Goal: Task Accomplishment & Management: Use online tool/utility

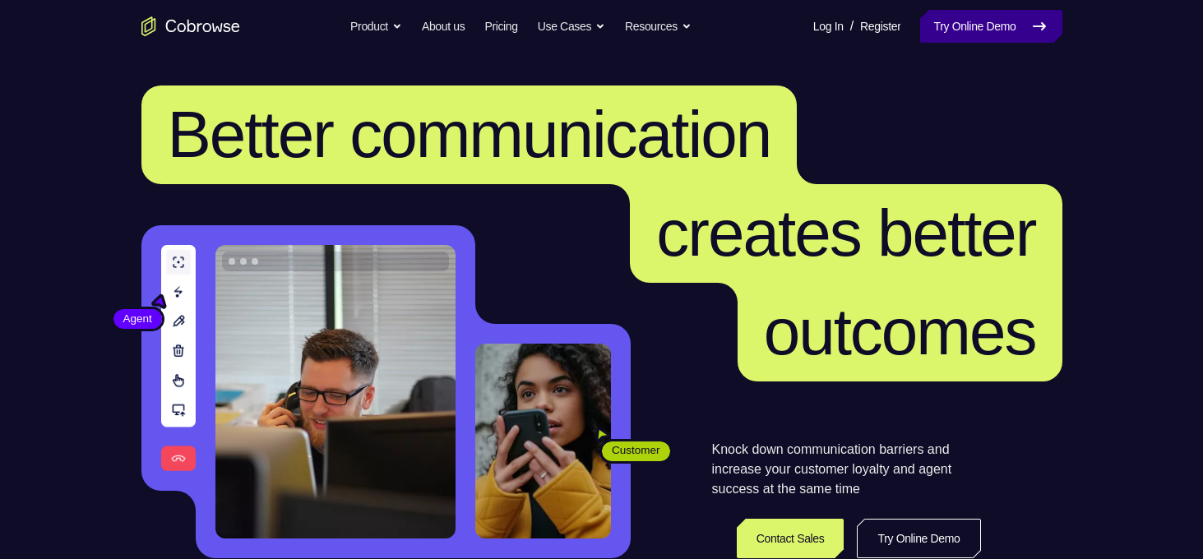
click at [945, 20] on link "Try Online Demo" at bounding box center [990, 26] width 141 height 33
click at [920, 19] on link "Try Online Demo" at bounding box center [990, 26] width 141 height 33
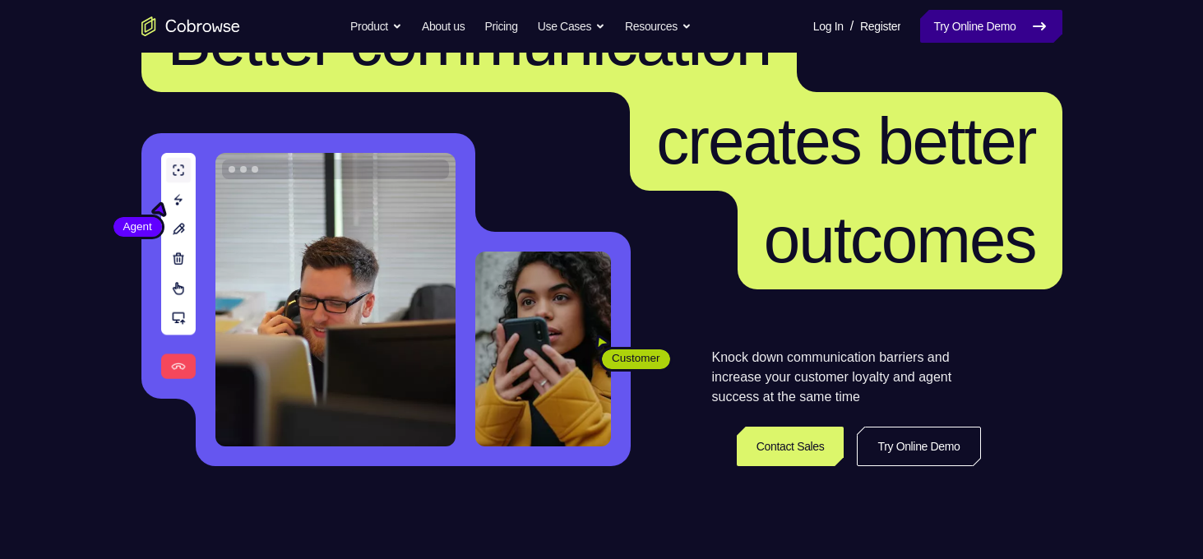
click at [979, 33] on link "Try Online Demo" at bounding box center [990, 26] width 141 height 33
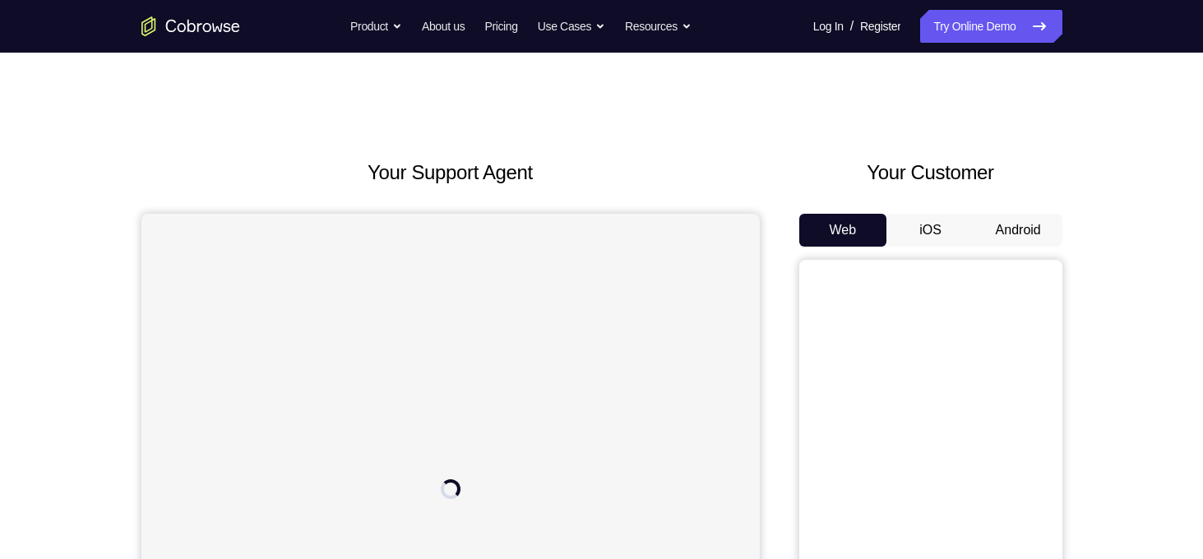
click at [1002, 226] on button "Android" at bounding box center [1019, 230] width 88 height 33
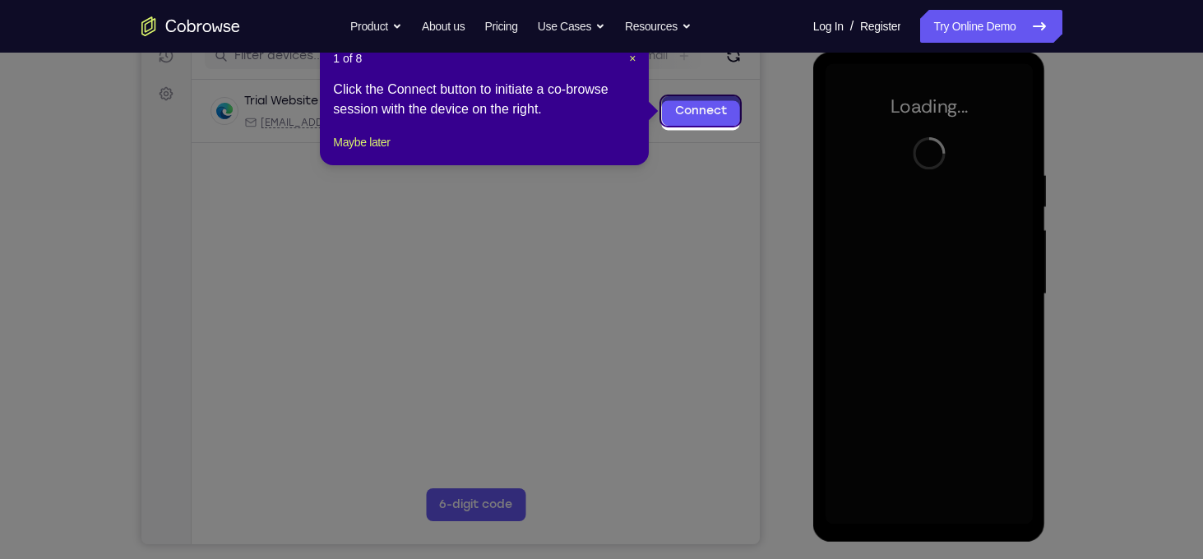
scroll to position [220, 0]
click at [373, 153] on button "Maybe later" at bounding box center [361, 143] width 57 height 20
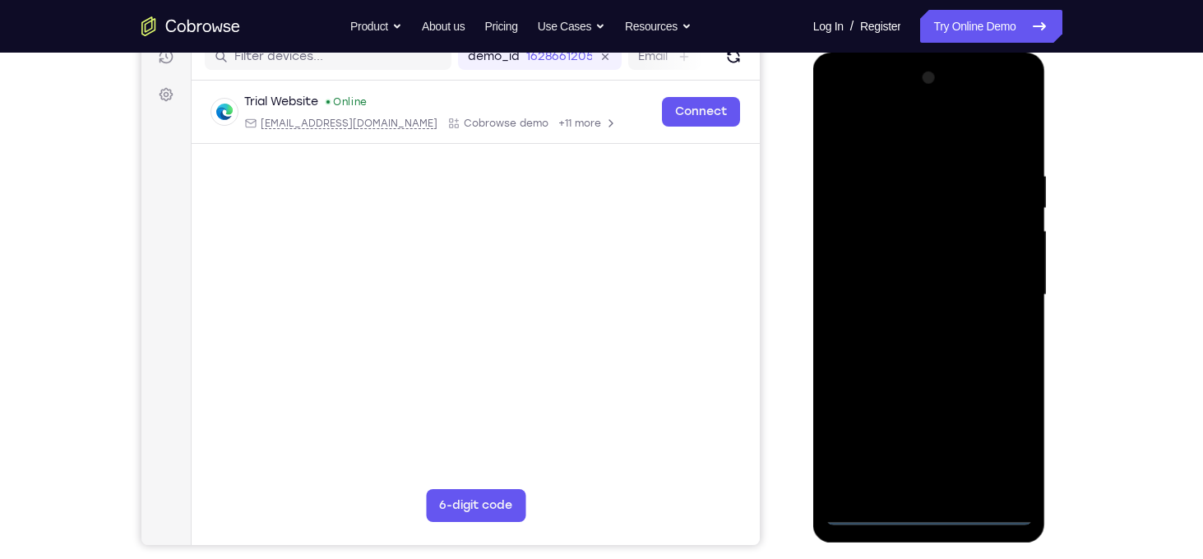
click at [928, 514] on div at bounding box center [929, 295] width 207 height 461
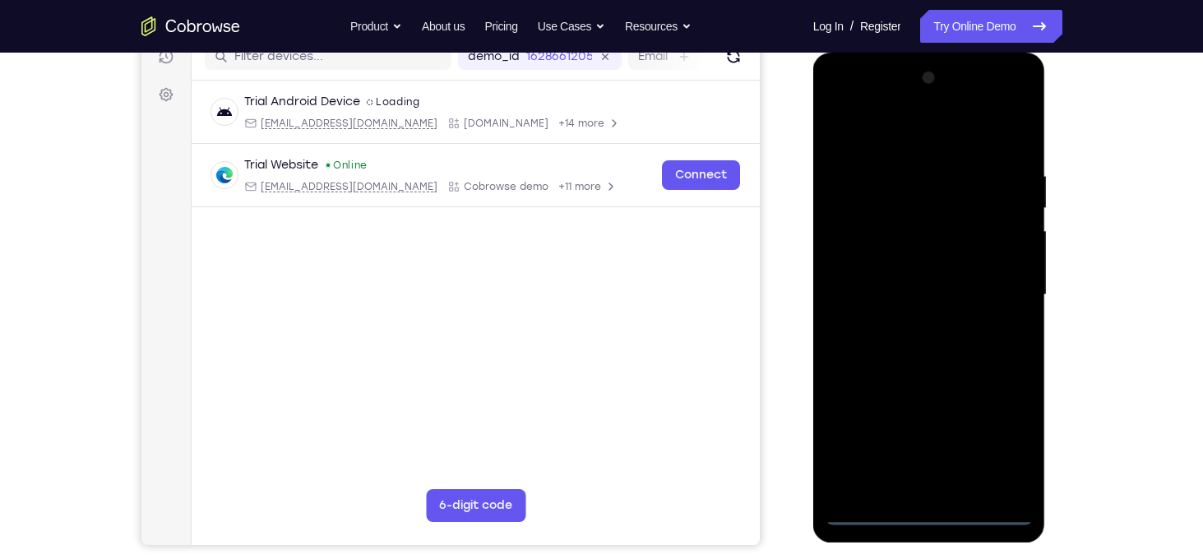
click at [994, 438] on div at bounding box center [929, 295] width 207 height 461
click at [891, 138] on div at bounding box center [929, 295] width 207 height 461
click at [1001, 288] on div at bounding box center [929, 295] width 207 height 461
click at [913, 325] on div at bounding box center [929, 295] width 207 height 461
click at [915, 283] on div at bounding box center [929, 295] width 207 height 461
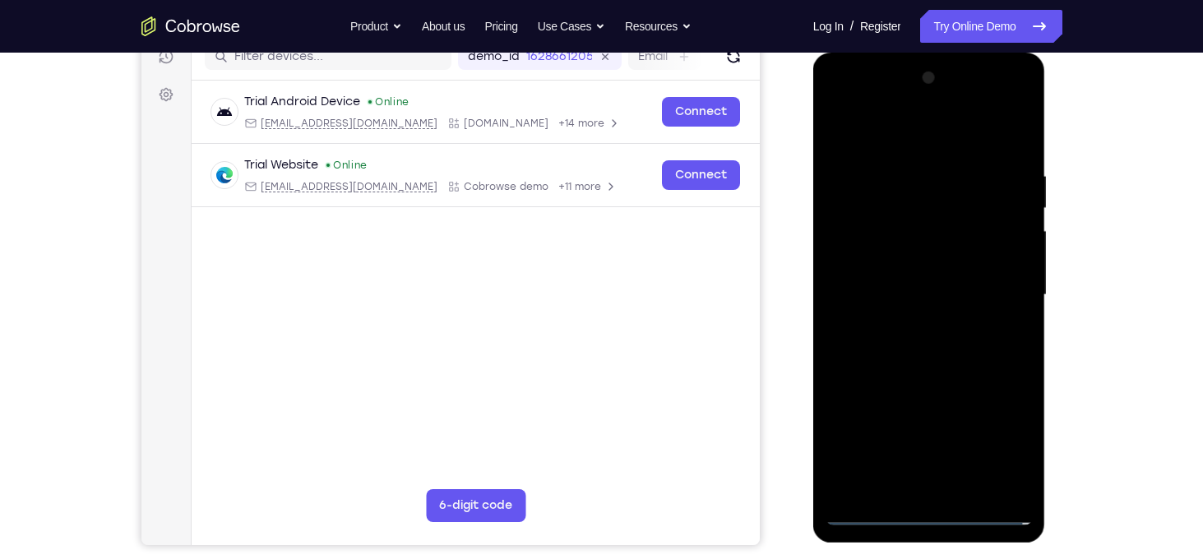
click at [912, 271] on div at bounding box center [929, 295] width 207 height 461
click at [906, 299] on div at bounding box center [929, 295] width 207 height 461
click at [887, 363] on div at bounding box center [929, 295] width 207 height 461
click at [887, 357] on div at bounding box center [929, 295] width 207 height 461
click at [890, 344] on div at bounding box center [929, 295] width 207 height 461
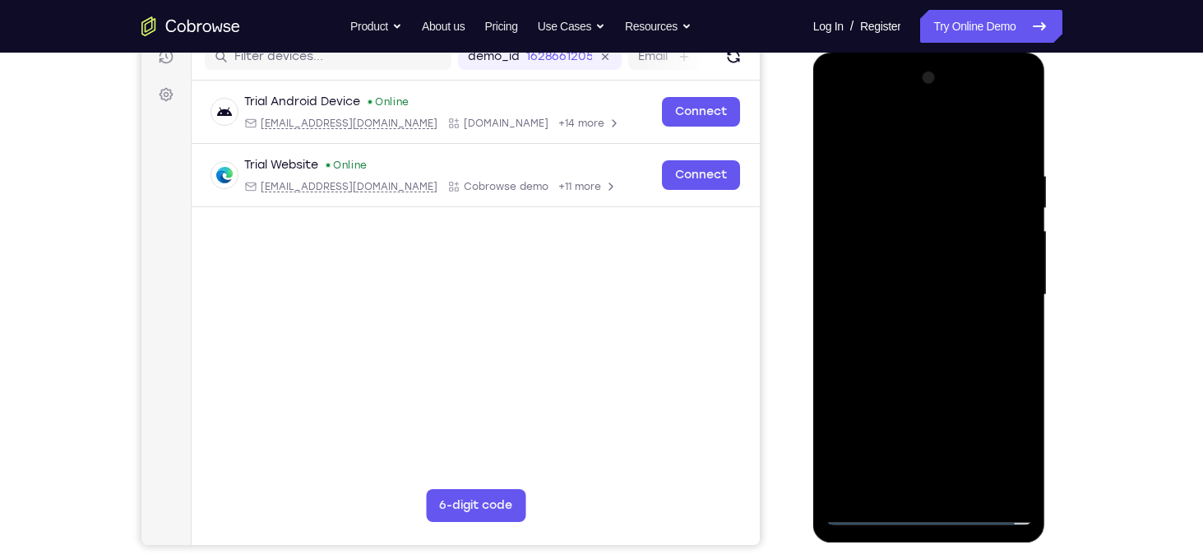
click at [890, 344] on div at bounding box center [929, 295] width 207 height 461
click at [891, 343] on div at bounding box center [929, 295] width 207 height 461
click at [1005, 315] on div at bounding box center [929, 295] width 207 height 461
click at [956, 290] on div at bounding box center [929, 295] width 207 height 461
click at [1007, 315] on div at bounding box center [929, 295] width 207 height 461
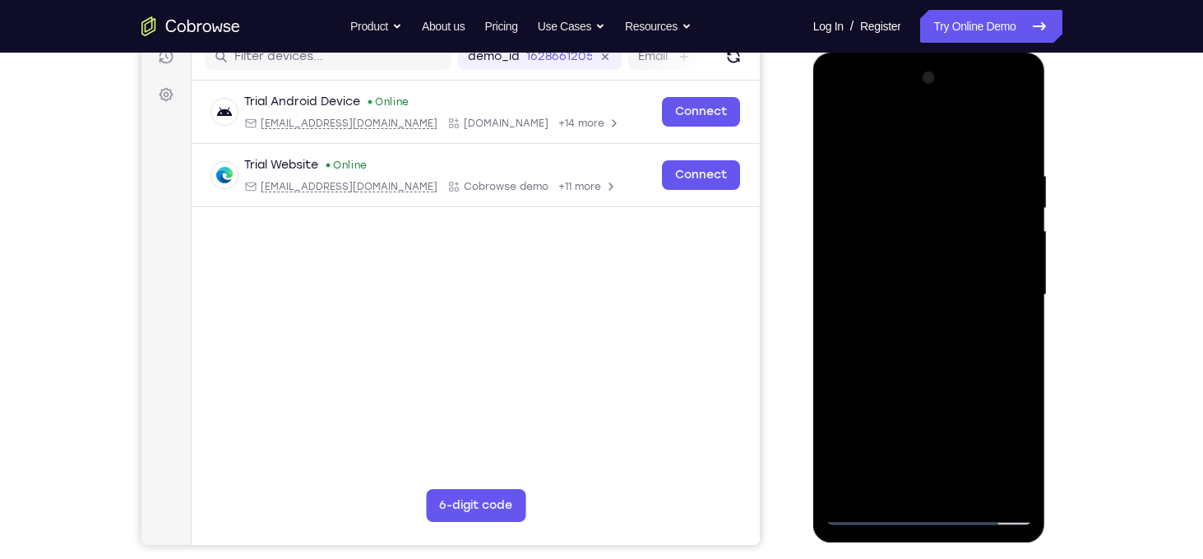
click at [936, 301] on div at bounding box center [929, 295] width 207 height 461
click at [909, 345] on div at bounding box center [929, 295] width 207 height 461
click at [905, 344] on div at bounding box center [929, 295] width 207 height 461
click at [909, 347] on div at bounding box center [929, 295] width 207 height 461
click at [1017, 155] on div at bounding box center [929, 295] width 207 height 461
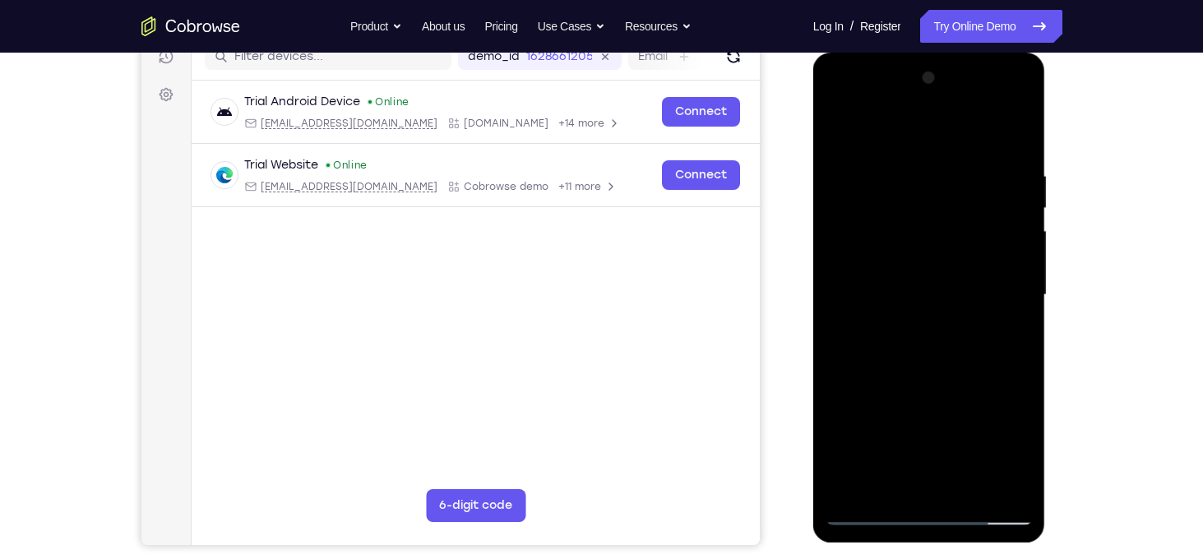
click at [1021, 123] on div at bounding box center [929, 295] width 207 height 461
click at [841, 219] on div at bounding box center [929, 295] width 207 height 461
click at [855, 488] on div at bounding box center [929, 295] width 207 height 461
click at [896, 171] on div at bounding box center [929, 295] width 207 height 461
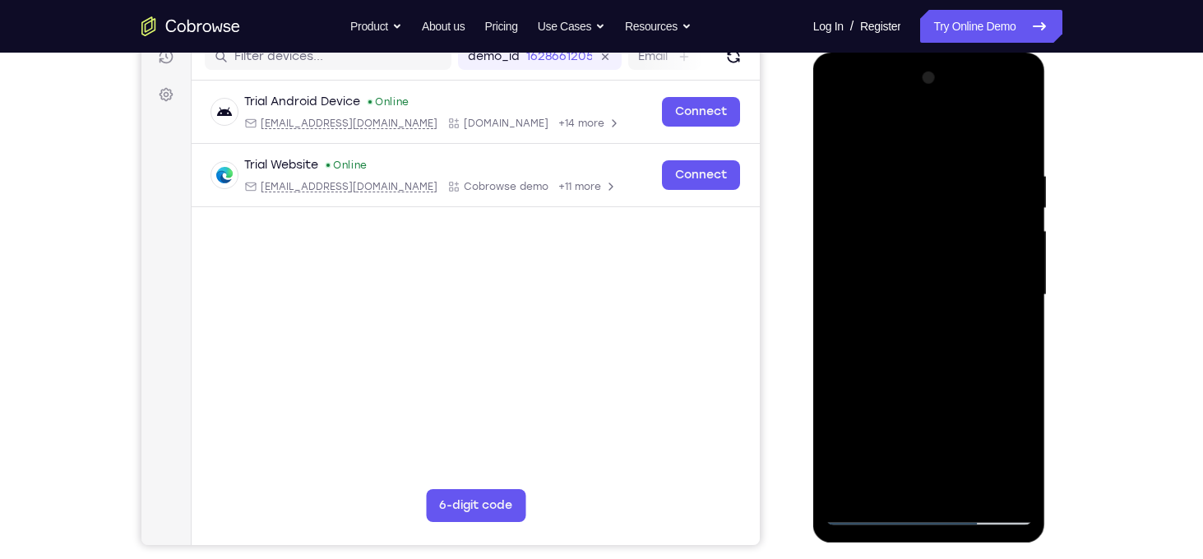
click at [1016, 263] on div at bounding box center [929, 295] width 207 height 461
click at [1014, 140] on div at bounding box center [929, 295] width 207 height 461
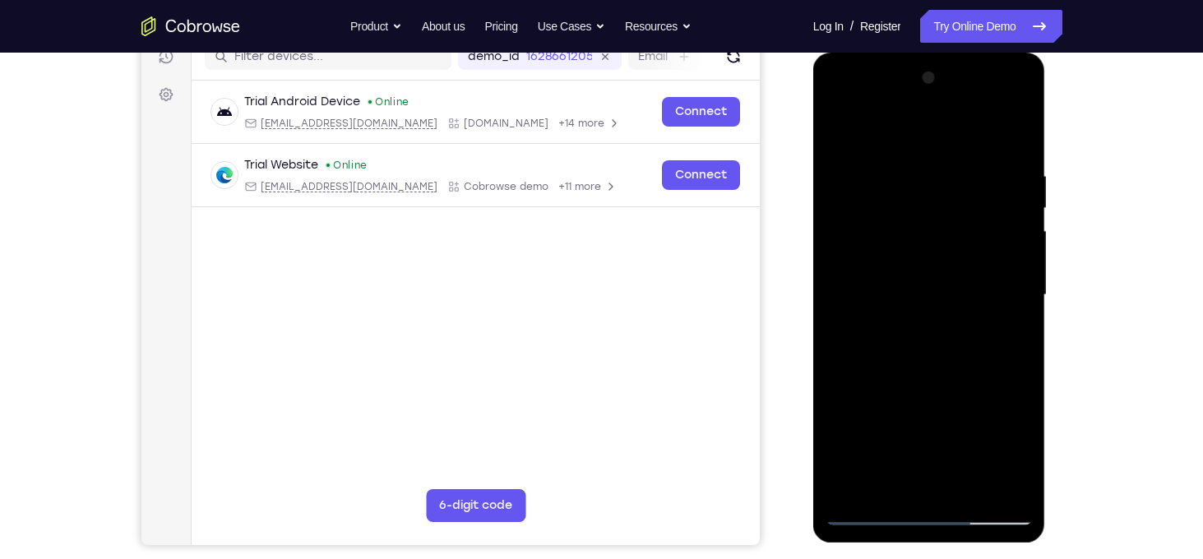
drag, startPoint x: 988, startPoint y: 170, endPoint x: 844, endPoint y: 159, distance: 144.4
click at [844, 159] on div at bounding box center [929, 295] width 207 height 461
drag, startPoint x: 991, startPoint y: 170, endPoint x: 870, endPoint y: 168, distance: 120.9
click at [870, 168] on div at bounding box center [929, 295] width 207 height 461
drag, startPoint x: 909, startPoint y: 192, endPoint x: 904, endPoint y: 441, distance: 248.4
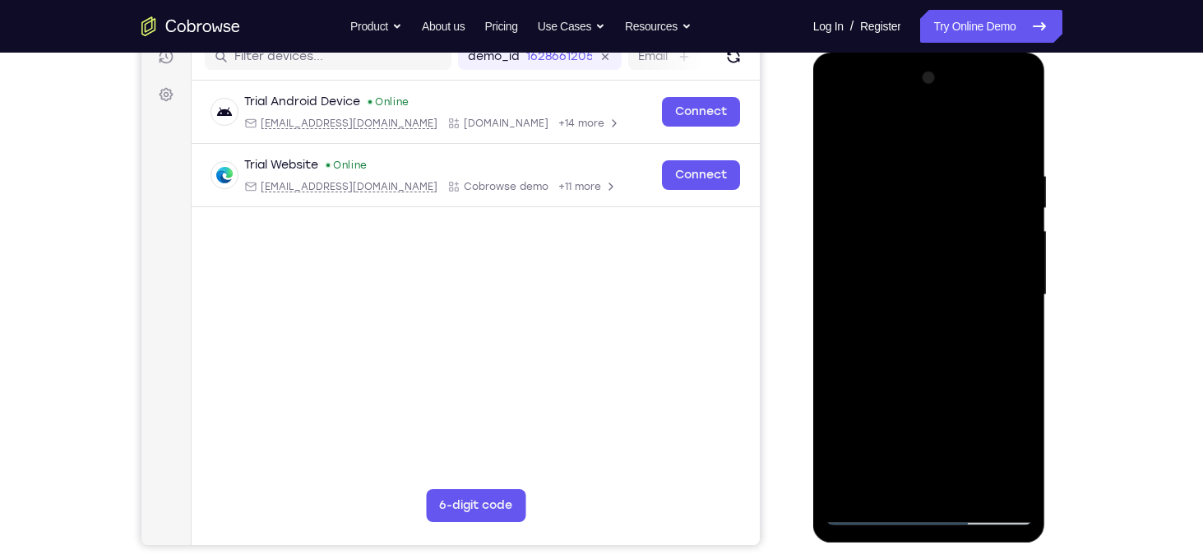
click at [904, 441] on div at bounding box center [929, 295] width 207 height 461
click at [904, 164] on div at bounding box center [929, 295] width 207 height 461
click at [1001, 262] on div at bounding box center [929, 295] width 207 height 461
click at [1016, 282] on div at bounding box center [929, 295] width 207 height 461
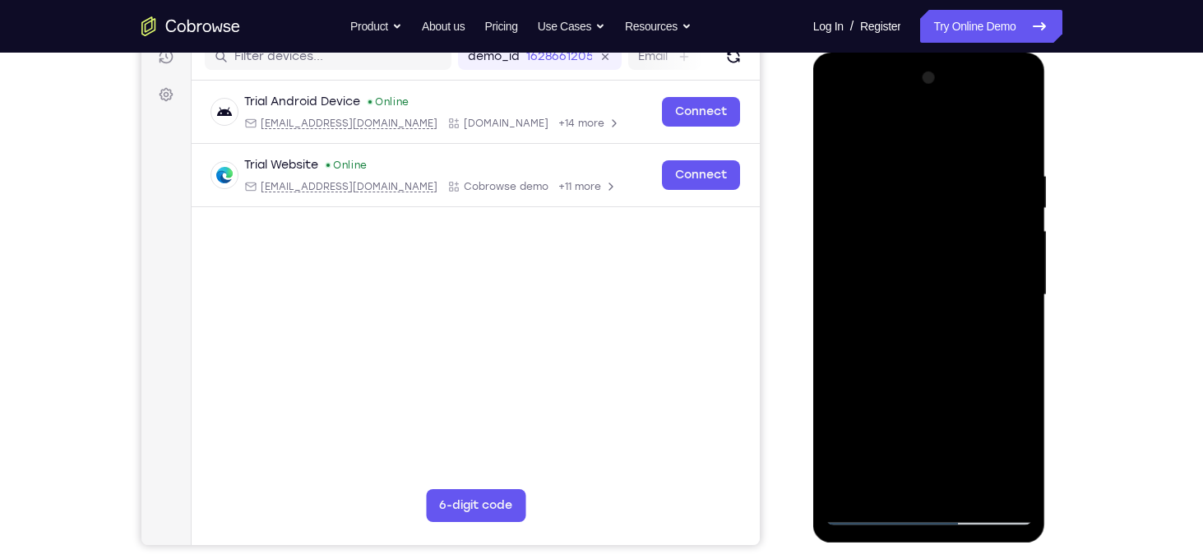
click at [1016, 282] on div at bounding box center [929, 295] width 207 height 461
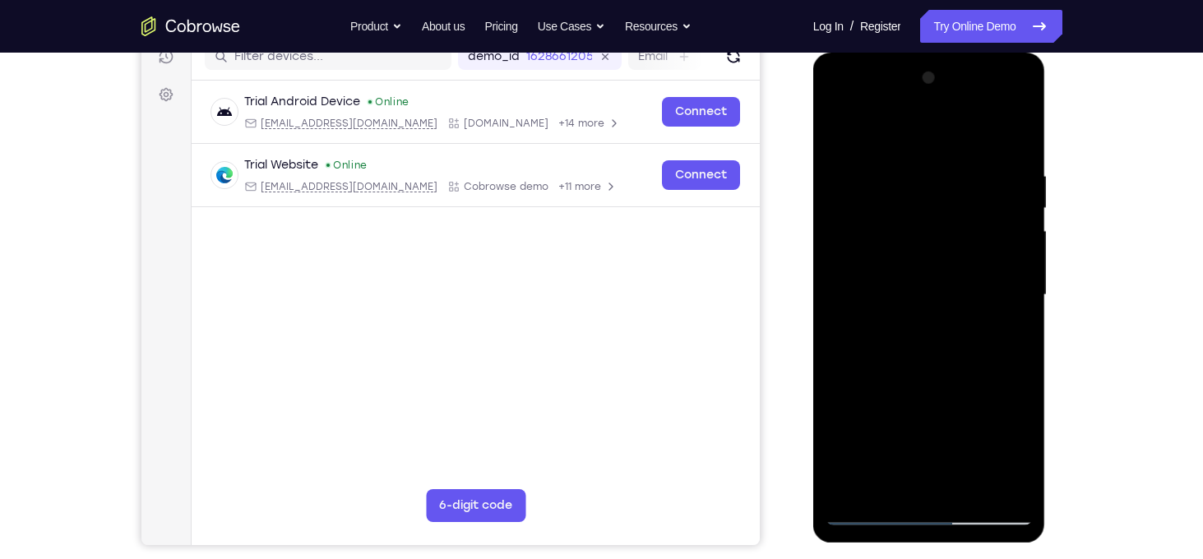
click at [1016, 282] on div at bounding box center [929, 295] width 207 height 461
click at [994, 484] on div at bounding box center [929, 295] width 207 height 461
click at [1002, 378] on div at bounding box center [929, 295] width 207 height 461
click at [996, 483] on div at bounding box center [929, 295] width 207 height 461
click at [1009, 349] on div at bounding box center [929, 295] width 207 height 461
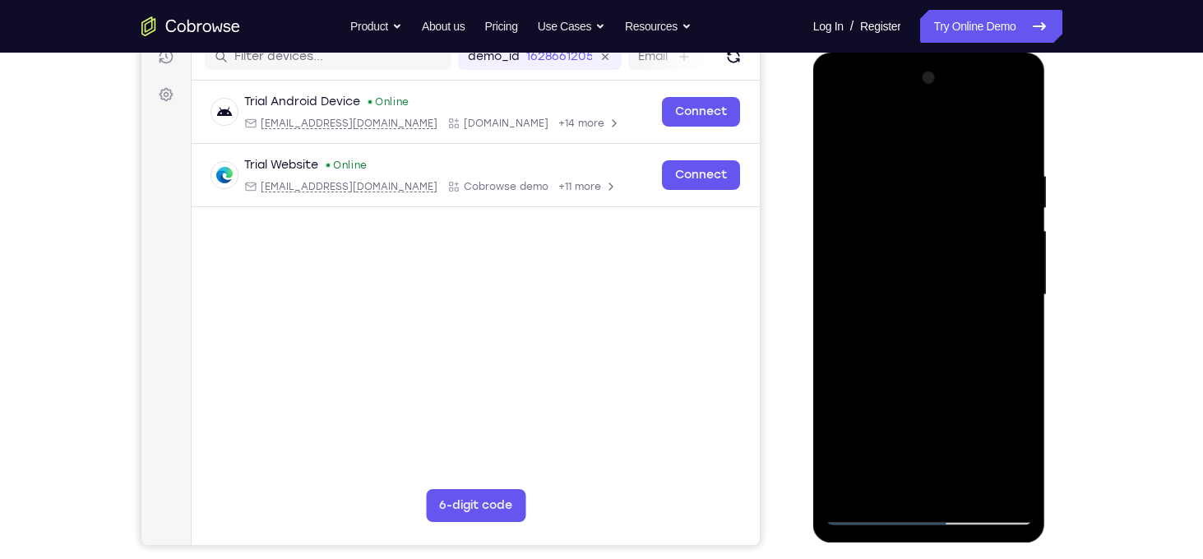
click at [993, 484] on div at bounding box center [929, 295] width 207 height 461
click at [997, 328] on div at bounding box center [929, 295] width 207 height 461
click at [1017, 332] on div at bounding box center [929, 295] width 207 height 461
click at [1017, 325] on div at bounding box center [929, 295] width 207 height 461
click at [1016, 139] on div at bounding box center [929, 295] width 207 height 461
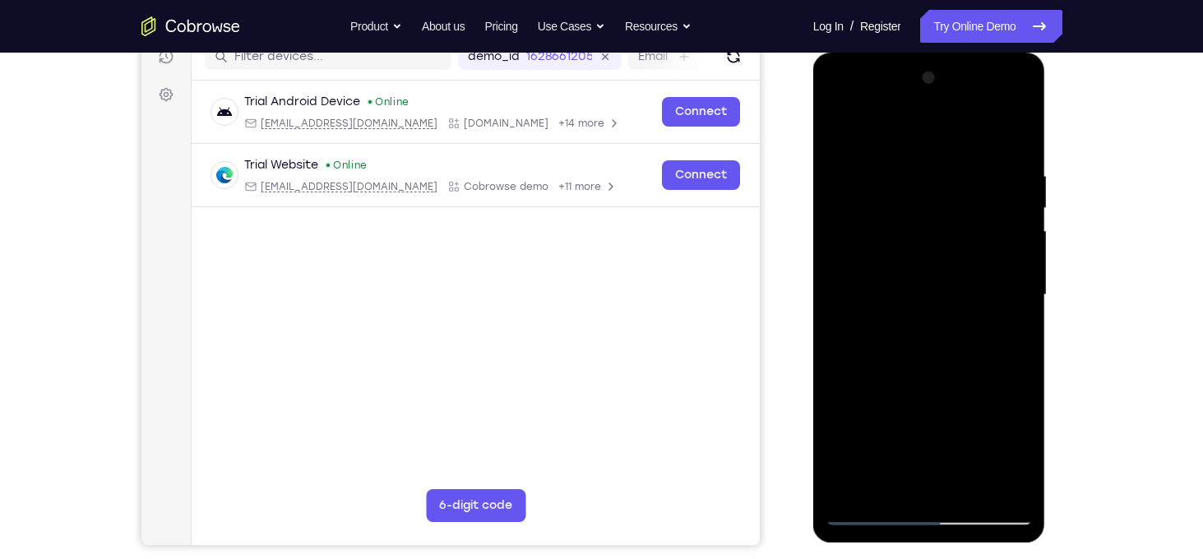
drag, startPoint x: 903, startPoint y: 209, endPoint x: 911, endPoint y: 433, distance: 224.7
click at [911, 433] on div at bounding box center [929, 295] width 207 height 461
click at [910, 165] on div at bounding box center [929, 295] width 207 height 461
click at [1018, 266] on div at bounding box center [929, 295] width 207 height 461
click at [1020, 278] on div at bounding box center [929, 295] width 207 height 461
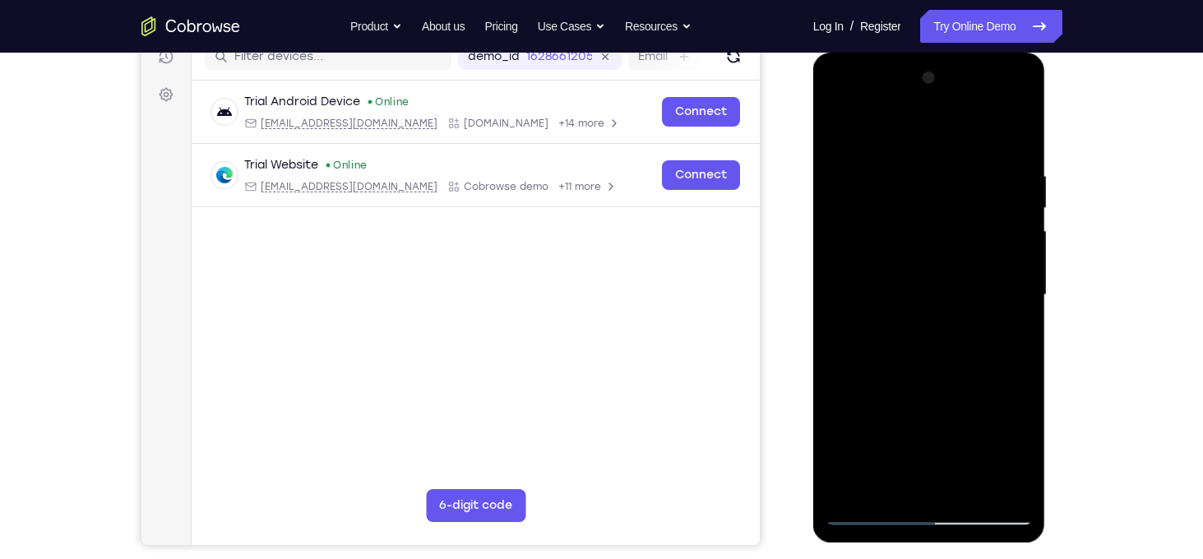
click at [1020, 278] on div at bounding box center [929, 295] width 207 height 461
click at [1020, 277] on div at bounding box center [929, 295] width 207 height 461
click at [1010, 129] on div at bounding box center [929, 295] width 207 height 461
drag, startPoint x: 902, startPoint y: 200, endPoint x: 911, endPoint y: 441, distance: 241.1
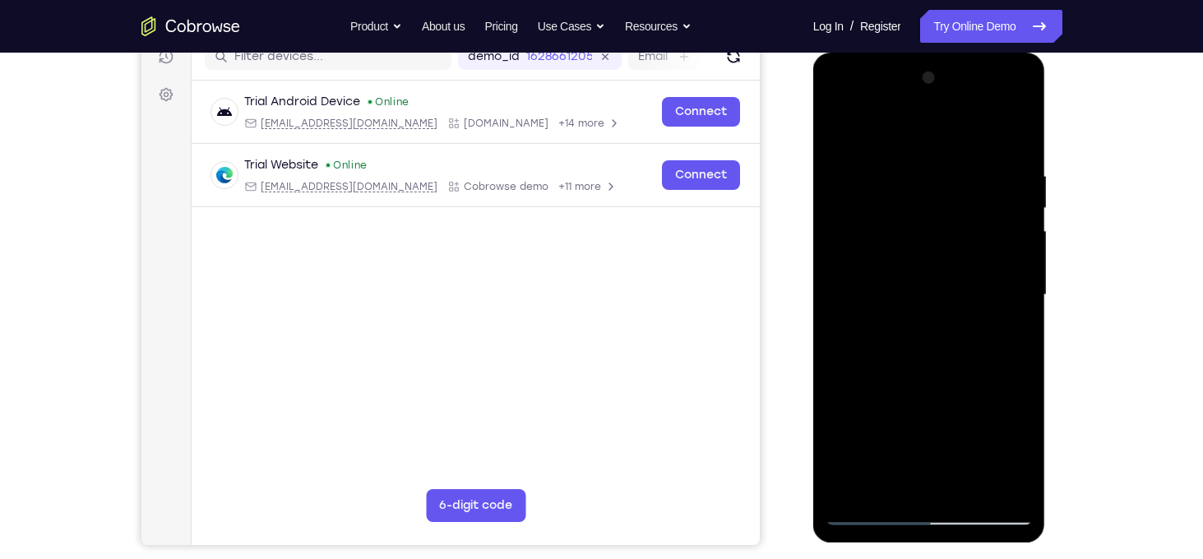
click at [911, 441] on div at bounding box center [929, 295] width 207 height 461
click at [914, 180] on div at bounding box center [929, 295] width 207 height 461
click at [1016, 486] on div at bounding box center [929, 295] width 207 height 461
click at [1022, 314] on div at bounding box center [929, 295] width 207 height 461
click at [1013, 136] on div at bounding box center [929, 295] width 207 height 461
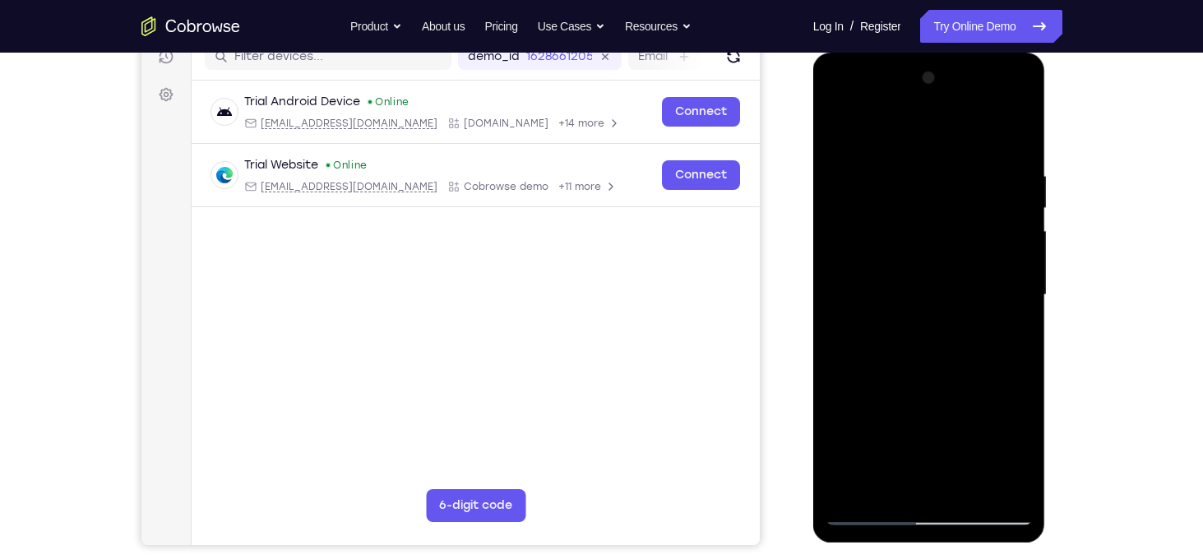
drag, startPoint x: 932, startPoint y: 207, endPoint x: 927, endPoint y: 428, distance: 220.5
click at [927, 428] on div at bounding box center [929, 295] width 207 height 461
click at [905, 183] on div at bounding box center [929, 295] width 207 height 461
click at [1021, 272] on div at bounding box center [929, 295] width 207 height 461
click at [1020, 268] on div at bounding box center [929, 295] width 207 height 461
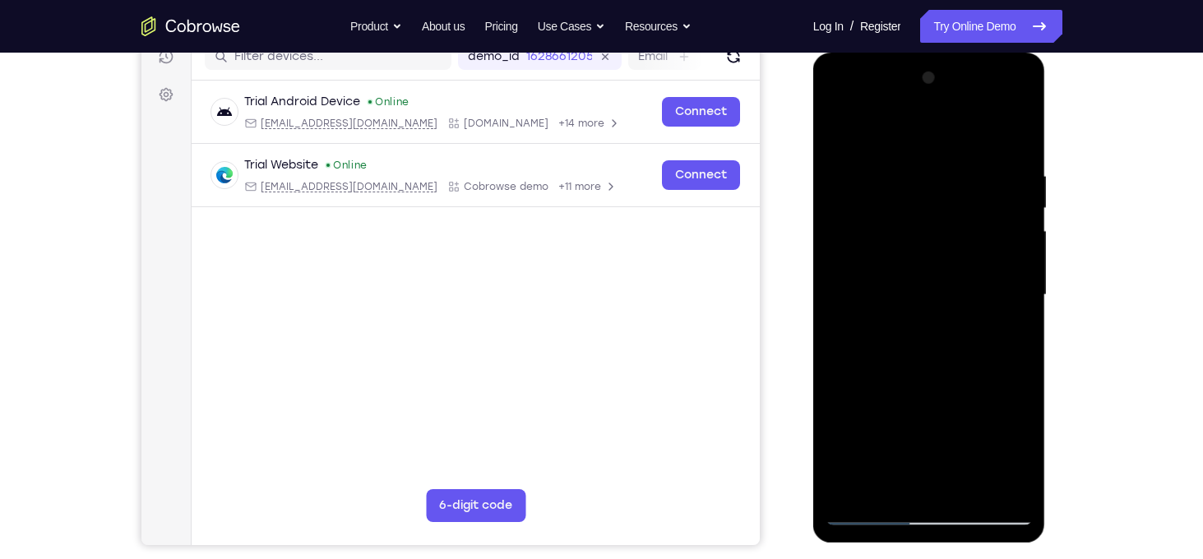
click at [1016, 140] on div at bounding box center [929, 295] width 207 height 461
drag, startPoint x: 936, startPoint y: 204, endPoint x: 936, endPoint y: 392, distance: 188.3
click at [936, 392] on div at bounding box center [929, 295] width 207 height 461
drag, startPoint x: 931, startPoint y: 172, endPoint x: 952, endPoint y: 509, distance: 337.9
click at [952, 509] on div at bounding box center [929, 295] width 207 height 461
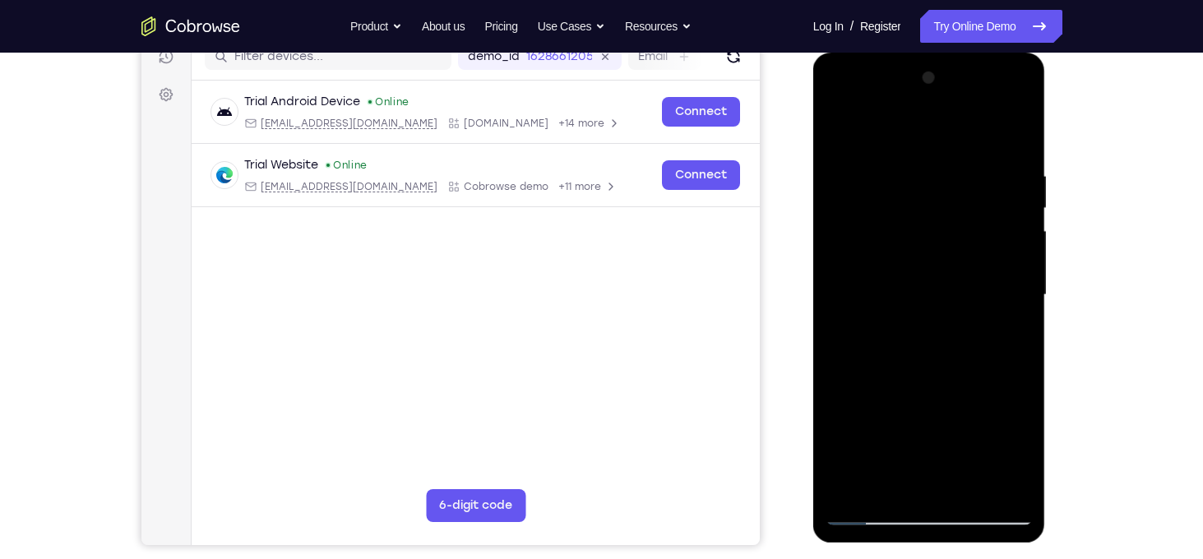
drag, startPoint x: 943, startPoint y: 182, endPoint x: 967, endPoint y: 426, distance: 245.4
click at [967, 426] on div at bounding box center [929, 295] width 207 height 461
click at [1018, 487] on div at bounding box center [929, 295] width 207 height 461
click at [1024, 467] on div at bounding box center [929, 295] width 207 height 461
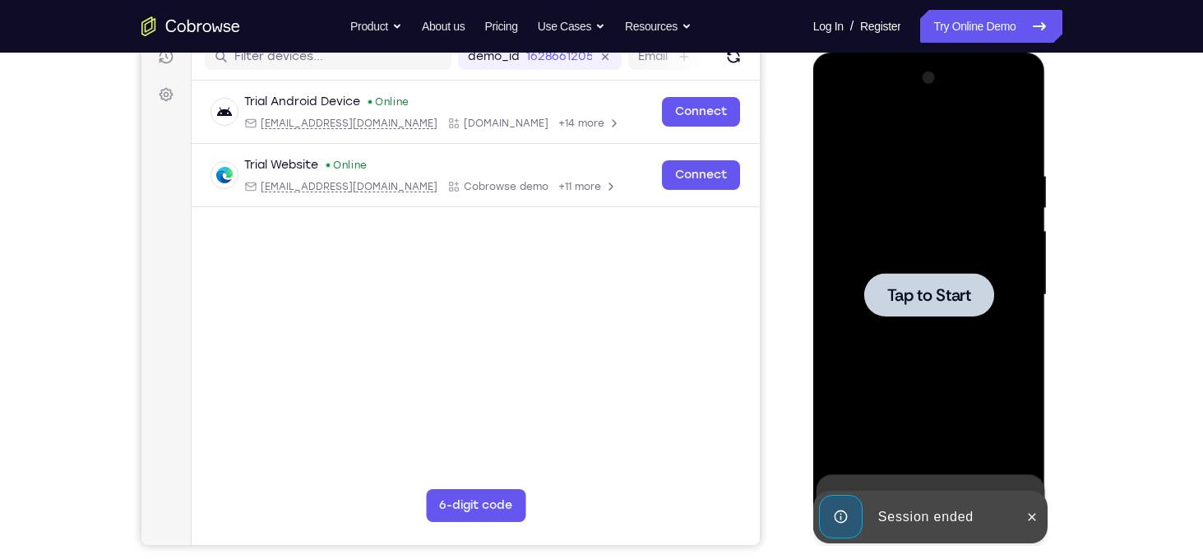
click at [938, 248] on div at bounding box center [929, 295] width 207 height 461
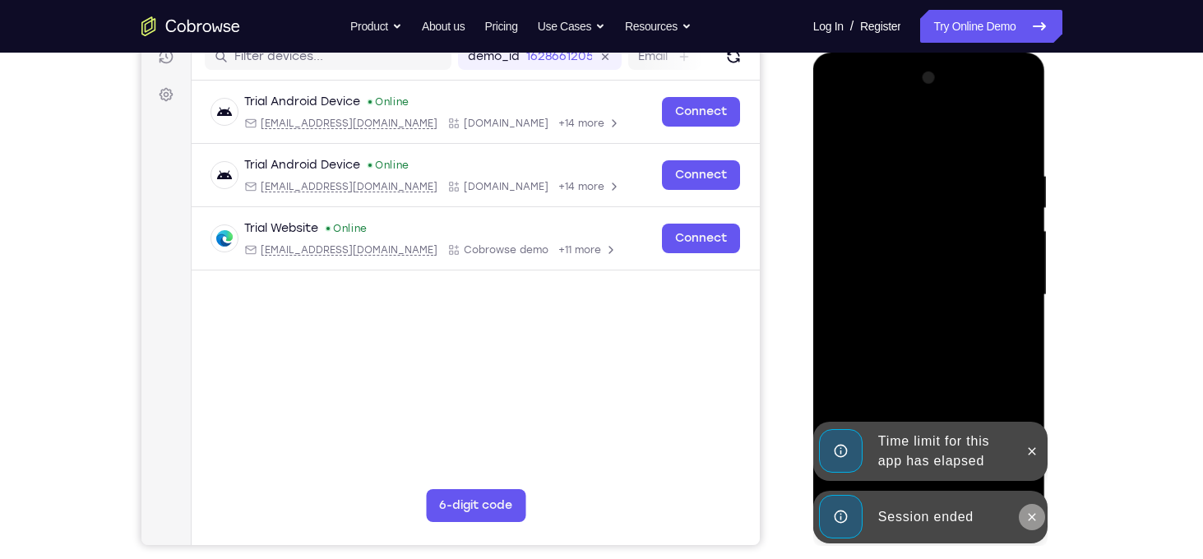
click at [1026, 514] on icon at bounding box center [1032, 517] width 13 height 13
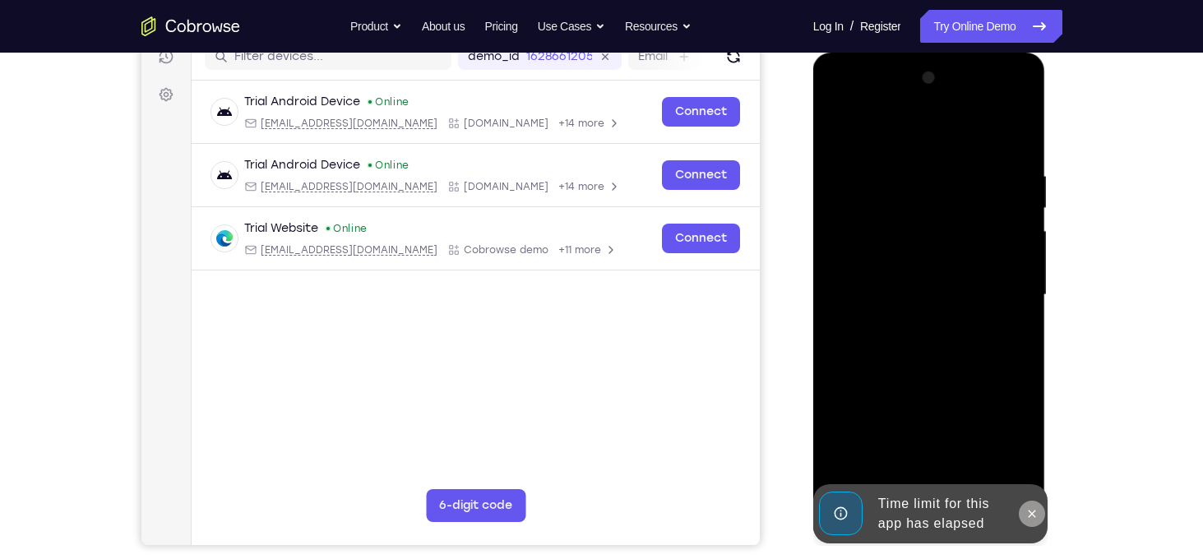
click at [1031, 512] on icon at bounding box center [1032, 513] width 13 height 13
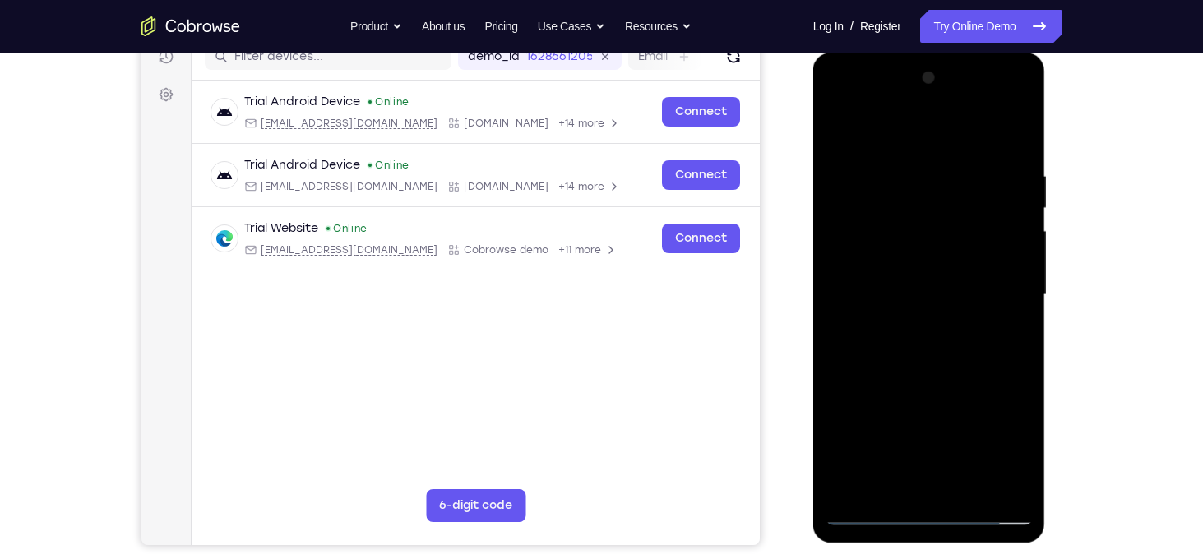
click at [933, 514] on div at bounding box center [929, 295] width 207 height 461
click at [1001, 440] on div at bounding box center [929, 295] width 207 height 461
click at [899, 136] on div at bounding box center [929, 295] width 207 height 461
click at [998, 294] on div at bounding box center [929, 295] width 207 height 461
click at [912, 322] on div at bounding box center [929, 295] width 207 height 461
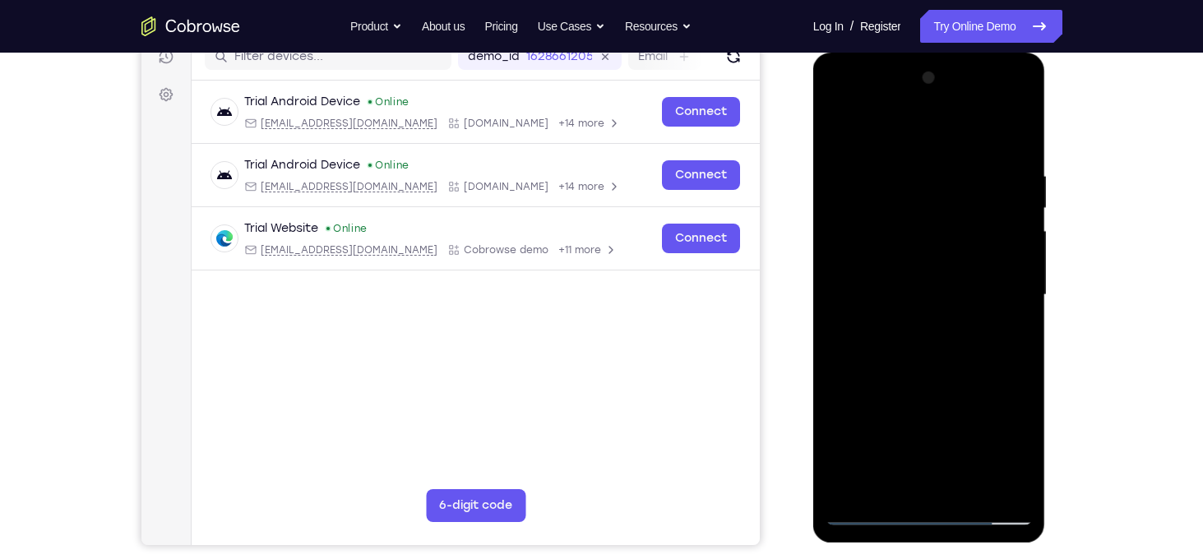
click at [909, 275] on div at bounding box center [929, 295] width 207 height 461
click at [908, 263] on div at bounding box center [929, 295] width 207 height 461
click at [891, 295] on div at bounding box center [929, 295] width 207 height 461
click at [890, 346] on div at bounding box center [929, 295] width 207 height 461
click at [894, 340] on div at bounding box center [929, 295] width 207 height 461
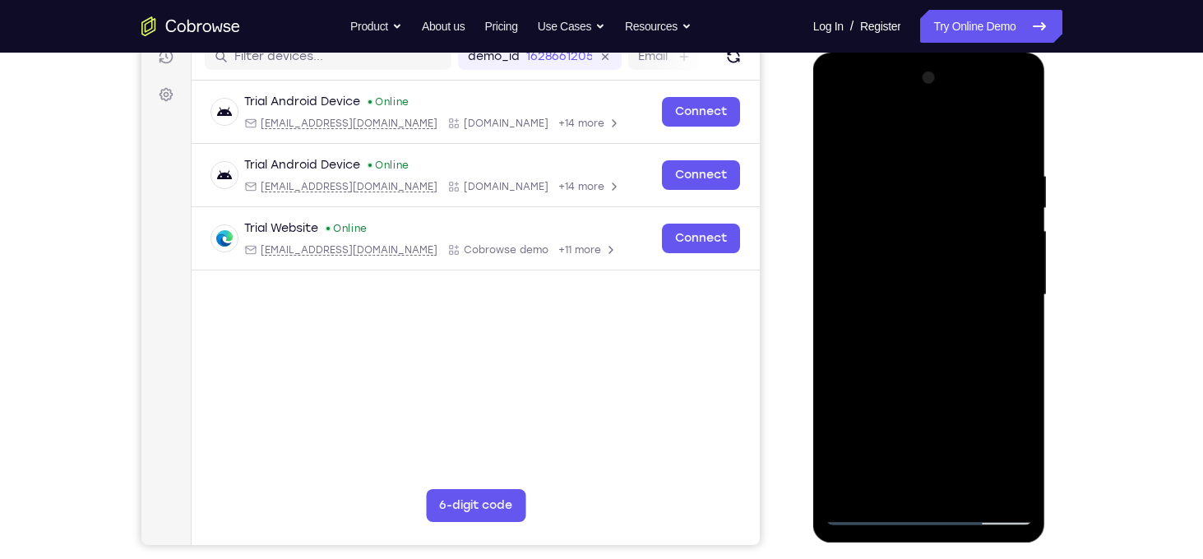
click at [892, 342] on div at bounding box center [929, 295] width 207 height 461
click at [1021, 151] on div at bounding box center [929, 295] width 207 height 461
click at [909, 164] on div at bounding box center [929, 295] width 207 height 461
click at [1015, 290] on div at bounding box center [929, 295] width 207 height 461
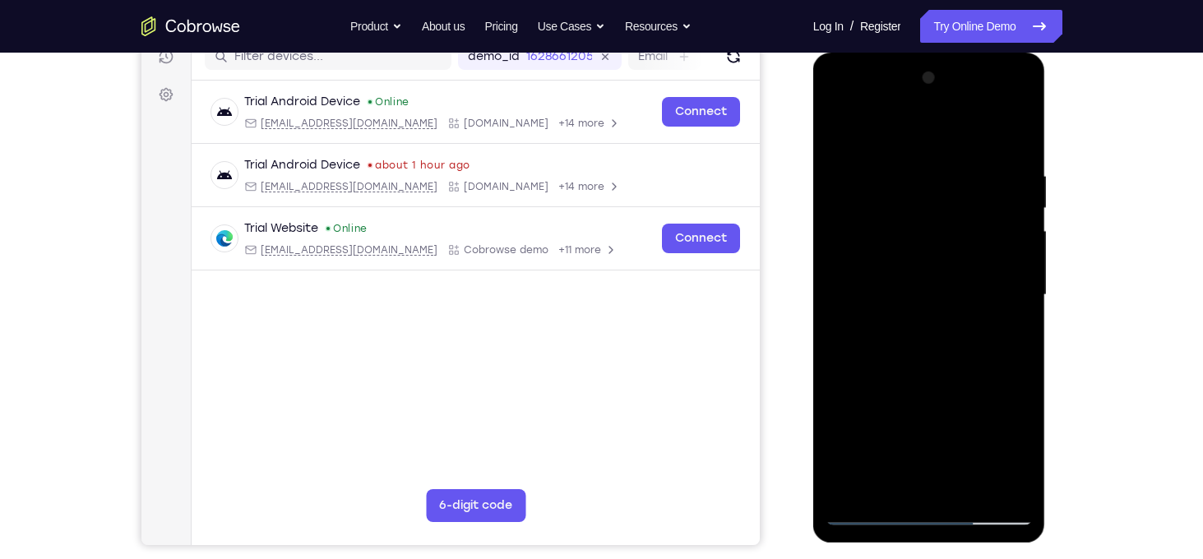
click at [1015, 290] on div at bounding box center [929, 295] width 207 height 461
click at [1015, 283] on div at bounding box center [929, 295] width 207 height 461
click at [1016, 272] on div at bounding box center [929, 295] width 207 height 461
click at [844, 277] on div at bounding box center [929, 295] width 207 height 461
click at [1012, 283] on div at bounding box center [929, 295] width 207 height 461
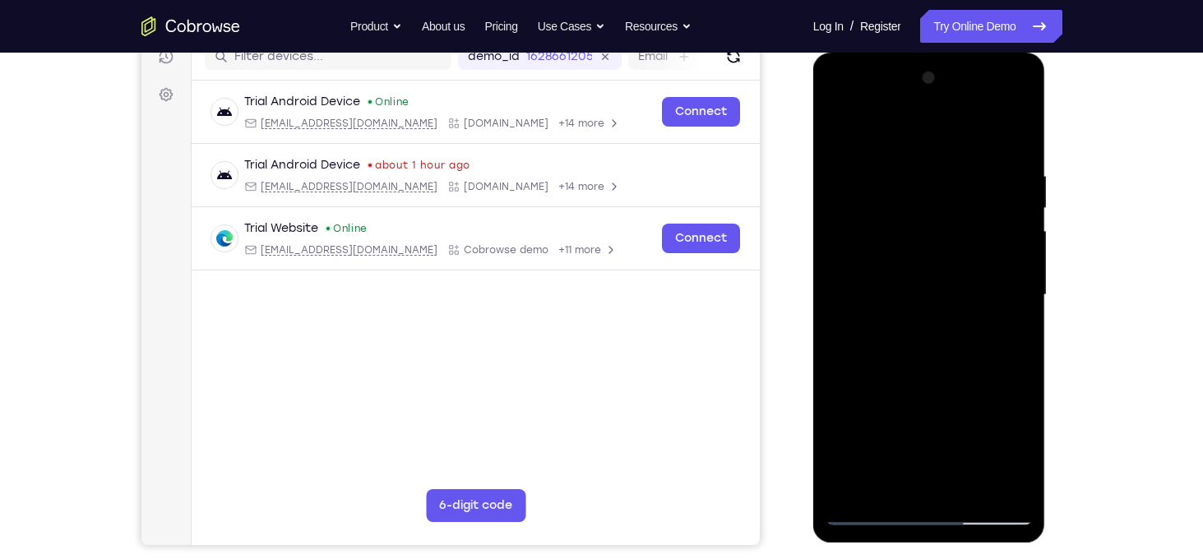
click at [1013, 138] on div at bounding box center [929, 295] width 207 height 461
click at [1020, 125] on div at bounding box center [929, 295] width 207 height 461
click at [857, 221] on div at bounding box center [929, 295] width 207 height 461
click at [840, 132] on div at bounding box center [929, 295] width 207 height 461
click at [891, 158] on div at bounding box center [929, 295] width 207 height 461
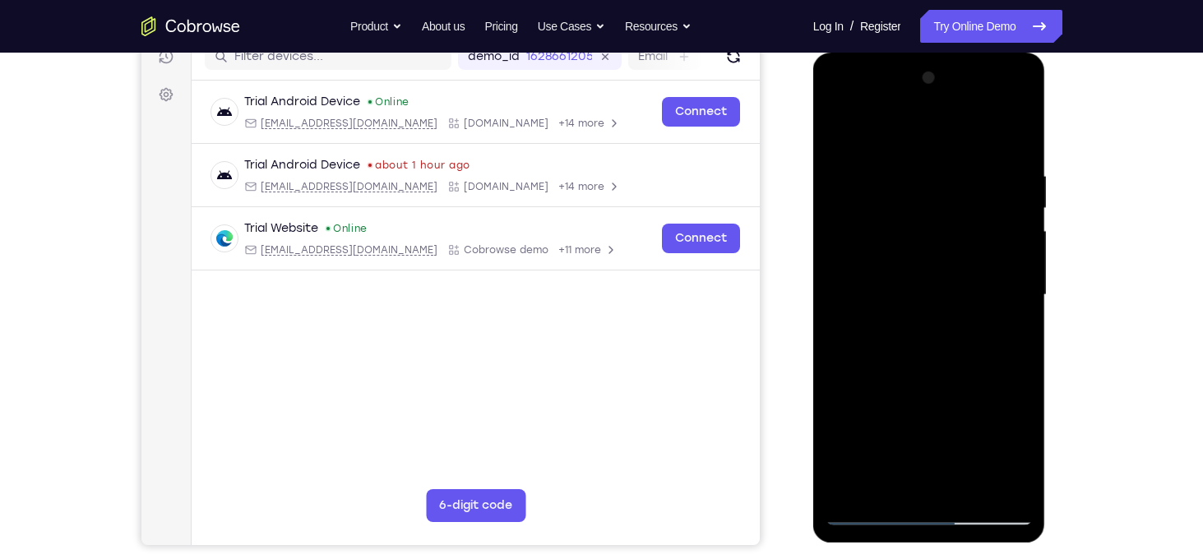
click at [963, 150] on div at bounding box center [929, 295] width 207 height 461
click at [965, 209] on div at bounding box center [929, 295] width 207 height 461
click at [971, 239] on div at bounding box center [929, 295] width 207 height 461
click at [971, 267] on div at bounding box center [929, 295] width 207 height 461
click at [968, 299] on div at bounding box center [929, 295] width 207 height 461
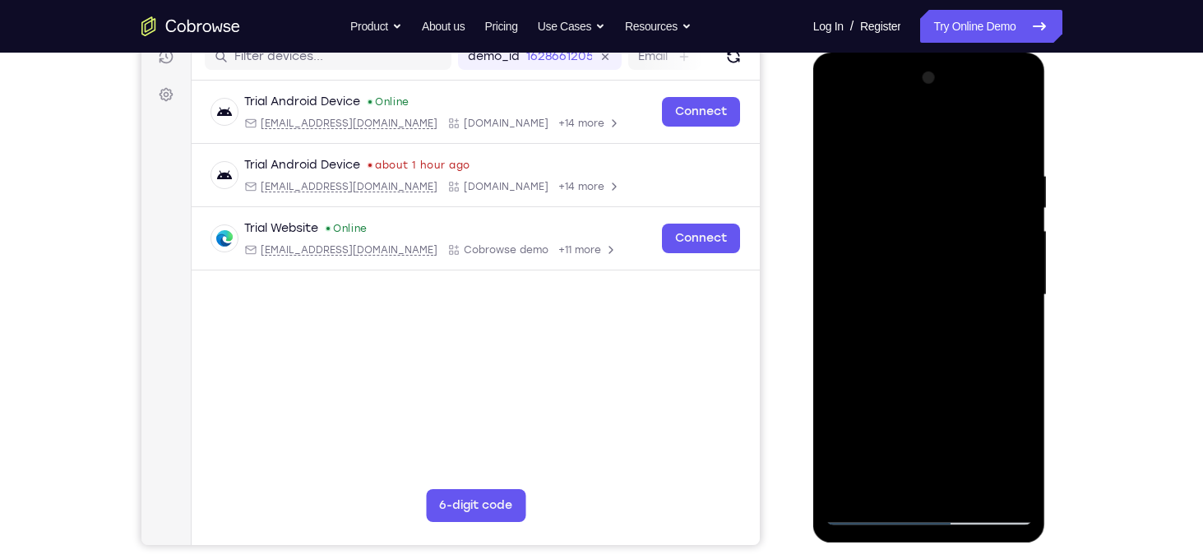
click at [968, 329] on div at bounding box center [929, 295] width 207 height 461
click at [970, 356] on div at bounding box center [929, 295] width 207 height 461
click at [968, 384] on div at bounding box center [929, 295] width 207 height 461
click at [957, 178] on div at bounding box center [929, 295] width 207 height 461
drag, startPoint x: 942, startPoint y: 317, endPoint x: 930, endPoint y: 155, distance: 162.4
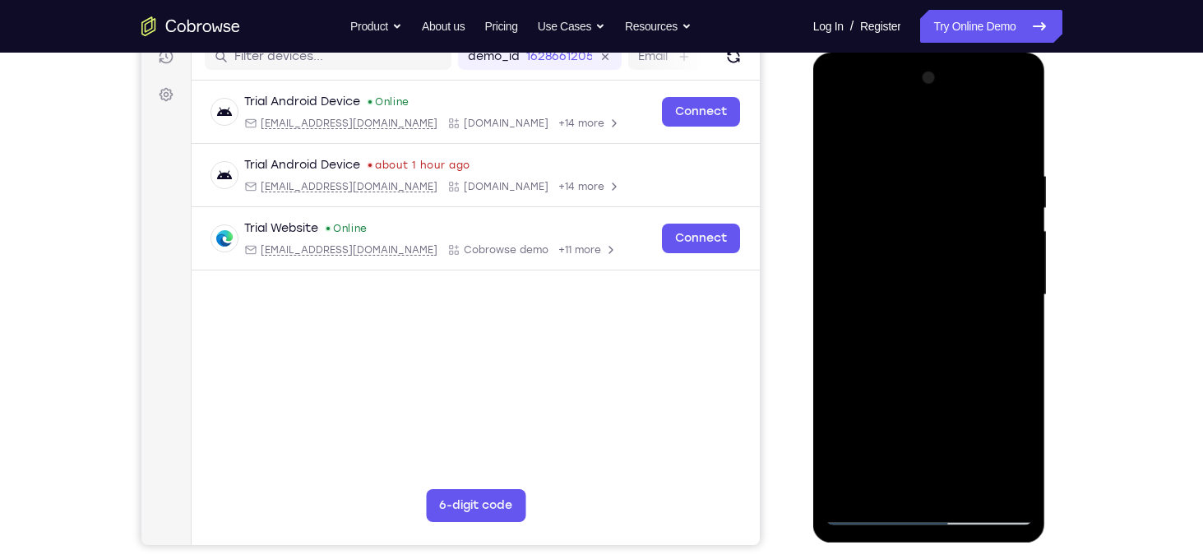
click at [930, 155] on div at bounding box center [929, 295] width 207 height 461
click at [967, 377] on div at bounding box center [929, 295] width 207 height 461
click at [965, 345] on div at bounding box center [929, 295] width 207 height 461
click at [965, 309] on div at bounding box center [929, 295] width 207 height 461
click at [965, 286] on div at bounding box center [929, 295] width 207 height 461
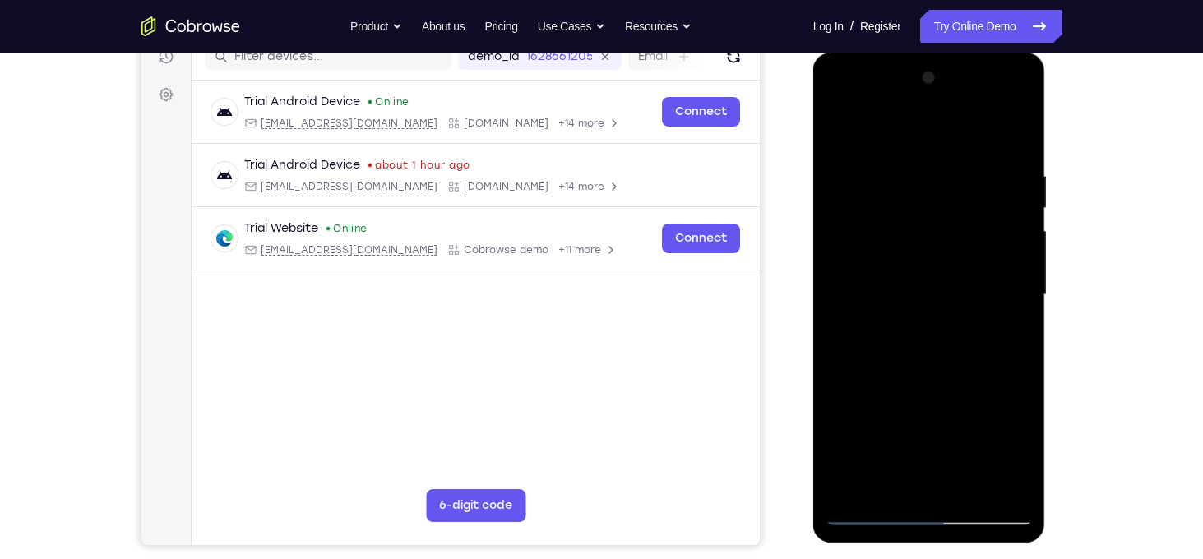
drag, startPoint x: 928, startPoint y: 375, endPoint x: 920, endPoint y: 243, distance: 132.7
click at [920, 243] on div at bounding box center [929, 295] width 207 height 461
click at [953, 332] on div at bounding box center [929, 295] width 207 height 461
click at [958, 302] on div at bounding box center [929, 295] width 207 height 461
click at [970, 277] on div at bounding box center [929, 295] width 207 height 461
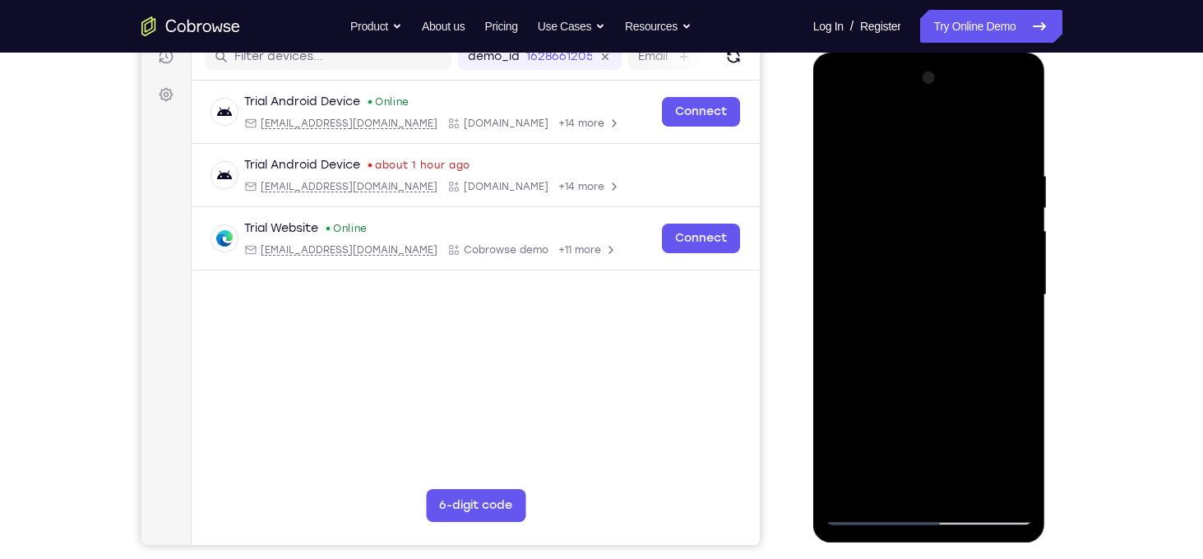
click at [970, 364] on div at bounding box center [929, 295] width 207 height 461
drag, startPoint x: 951, startPoint y: 336, endPoint x: 938, endPoint y: 207, distance: 129.1
click at [938, 207] on div at bounding box center [929, 295] width 207 height 461
click at [859, 483] on div at bounding box center [929, 295] width 207 height 461
click at [850, 484] on div at bounding box center [929, 295] width 207 height 461
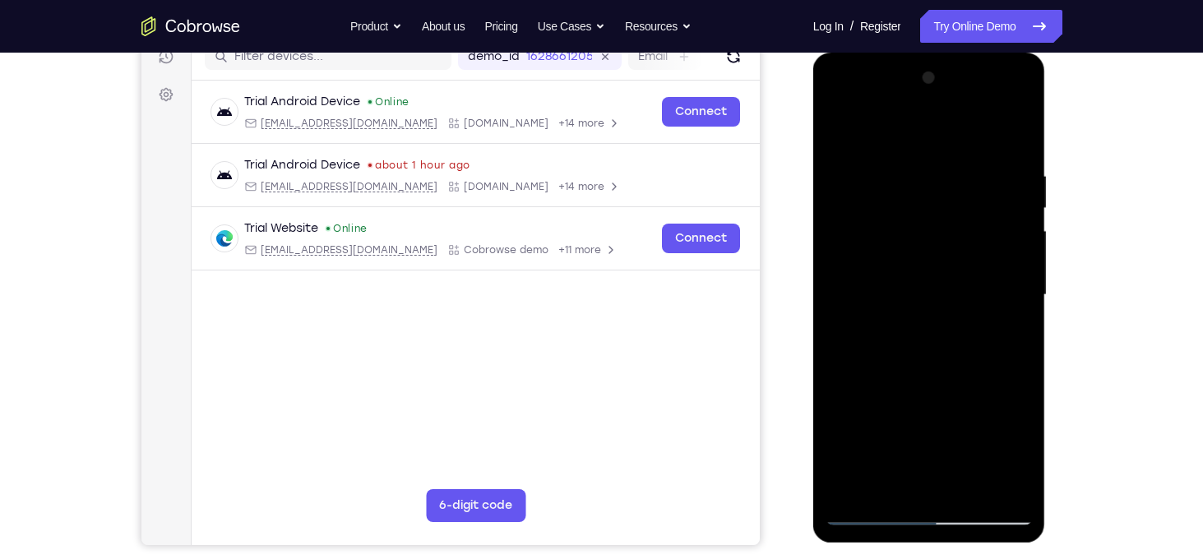
drag, startPoint x: 882, startPoint y: 184, endPoint x: 898, endPoint y: 467, distance: 283.3
click at [898, 467] on div at bounding box center [929, 295] width 207 height 461
click at [901, 158] on div at bounding box center [929, 295] width 207 height 461
click at [1020, 262] on div at bounding box center [929, 295] width 207 height 461
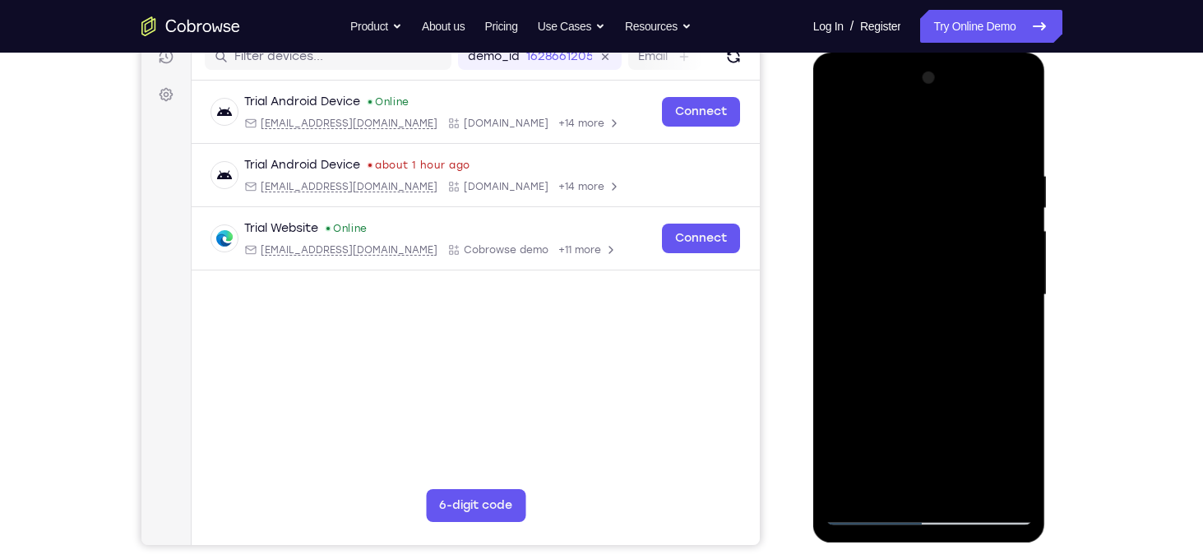
click at [1021, 271] on div at bounding box center [929, 295] width 207 height 461
click at [1012, 137] on div at bounding box center [929, 295] width 207 height 461
drag, startPoint x: 930, startPoint y: 174, endPoint x: 955, endPoint y: 374, distance: 202.2
click at [955, 374] on div at bounding box center [929, 295] width 207 height 461
click at [915, 174] on div at bounding box center [929, 295] width 207 height 461
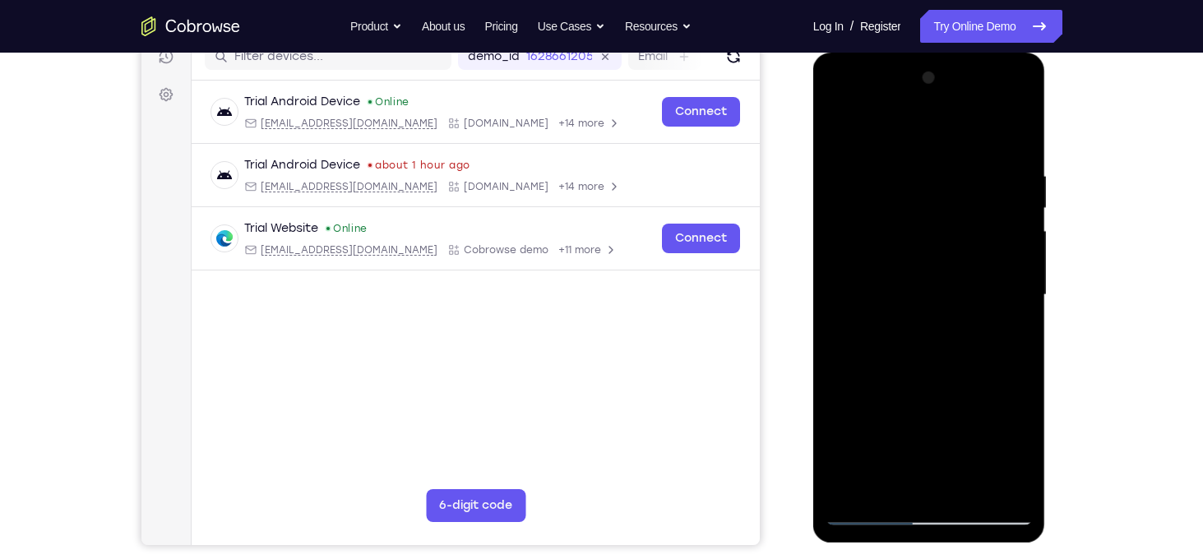
click at [1015, 255] on div at bounding box center [929, 295] width 207 height 461
click at [1016, 280] on div at bounding box center [929, 295] width 207 height 461
click at [1016, 274] on div at bounding box center [929, 295] width 207 height 461
click at [1013, 137] on div at bounding box center [929, 295] width 207 height 461
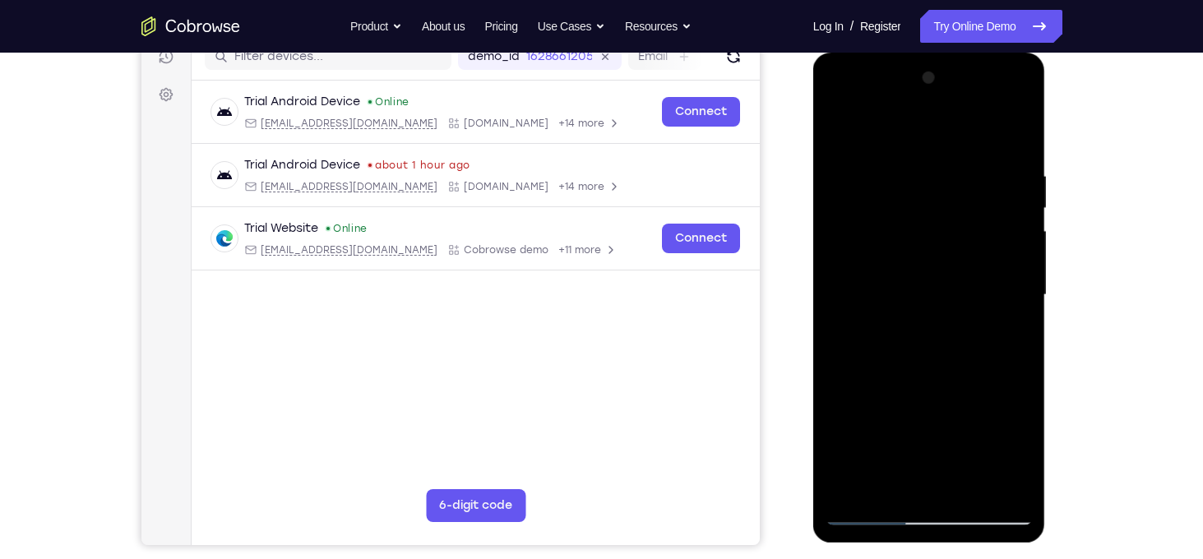
click at [955, 167] on div at bounding box center [929, 295] width 207 height 461
click at [1008, 136] on div at bounding box center [929, 295] width 207 height 461
drag, startPoint x: 936, startPoint y: 171, endPoint x: 960, endPoint y: 375, distance: 205.3
click at [960, 375] on div at bounding box center [929, 295] width 207 height 461
click at [908, 167] on div at bounding box center [929, 295] width 207 height 461
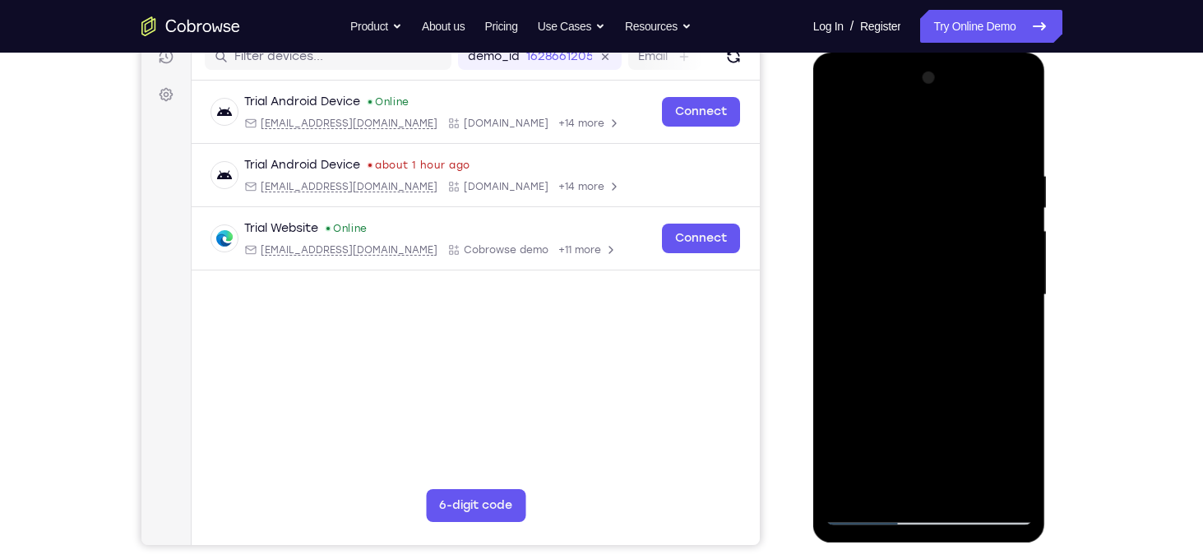
click at [1017, 266] on div at bounding box center [929, 295] width 207 height 461
drag, startPoint x: 1017, startPoint y: 266, endPoint x: 822, endPoint y: 235, distance: 197.3
click at [822, 235] on div at bounding box center [929, 298] width 233 height 490
click at [1001, 275] on div at bounding box center [929, 295] width 207 height 461
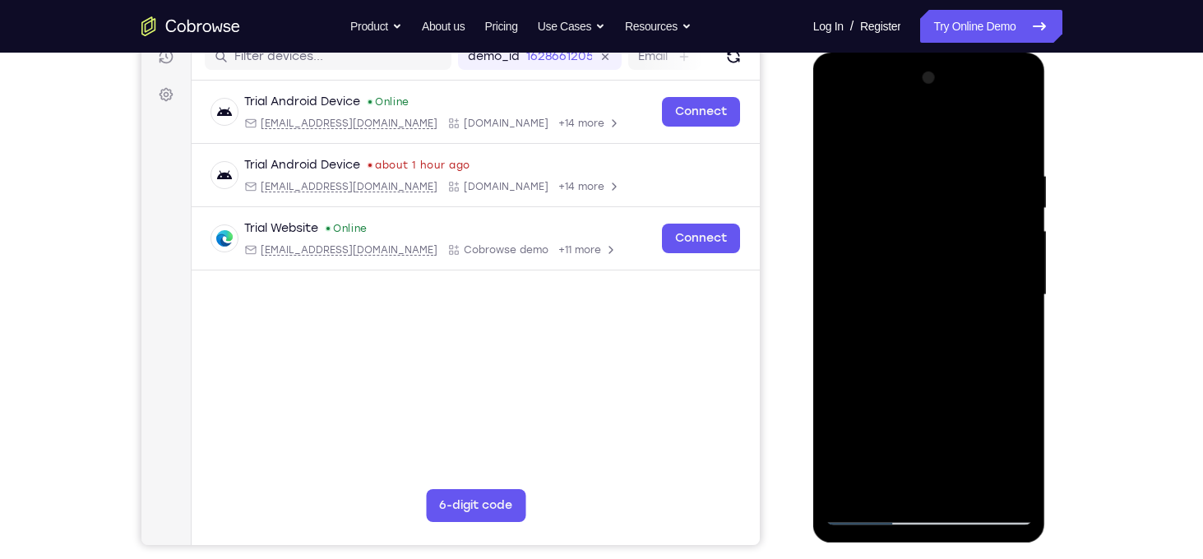
click at [1007, 270] on div at bounding box center [929, 295] width 207 height 461
click at [1017, 294] on div at bounding box center [929, 295] width 207 height 461
click at [1019, 276] on div at bounding box center [929, 295] width 207 height 461
click at [947, 243] on div at bounding box center [929, 295] width 207 height 461
click at [927, 270] on div at bounding box center [929, 295] width 207 height 461
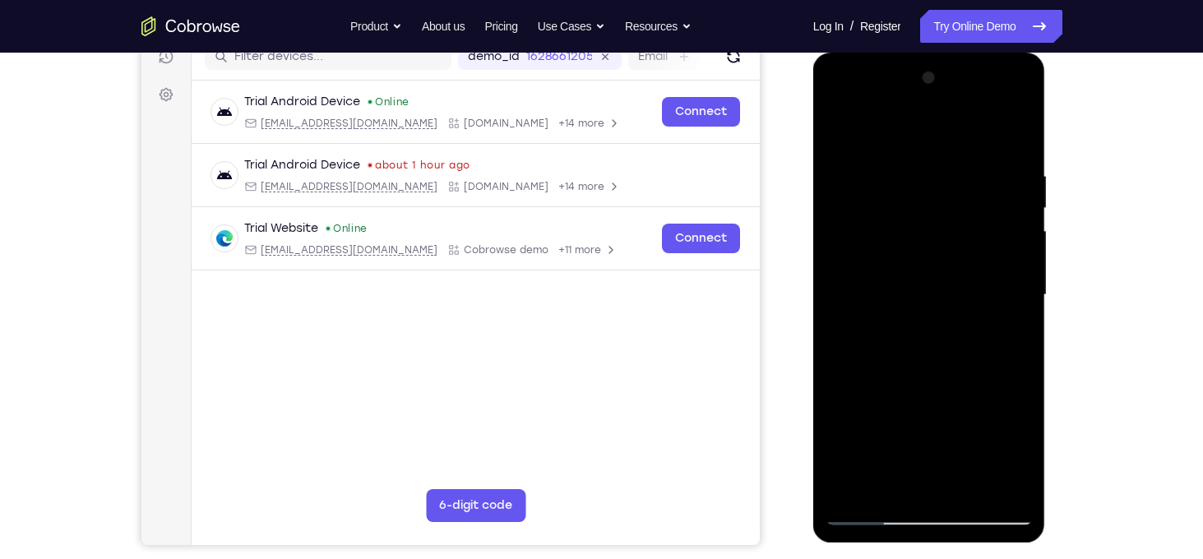
click at [946, 190] on div at bounding box center [929, 295] width 207 height 461
click at [854, 485] on div at bounding box center [929, 295] width 207 height 461
drag, startPoint x: 915, startPoint y: 204, endPoint x: 924, endPoint y: 438, distance: 234.6
click at [924, 438] on div at bounding box center [929, 295] width 207 height 461
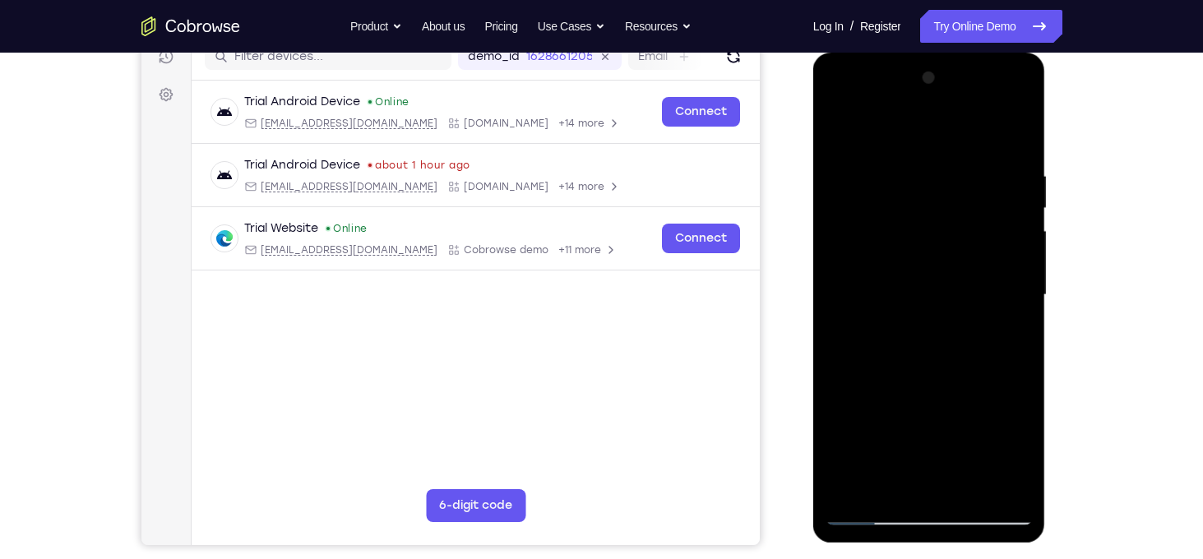
click at [1021, 127] on div at bounding box center [929, 295] width 207 height 461
click at [1021, 467] on div at bounding box center [929, 295] width 207 height 461
click at [854, 486] on div at bounding box center [929, 295] width 207 height 461
